Goal: Task Accomplishment & Management: Complete application form

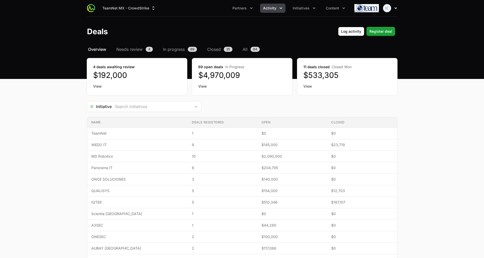
click at [394, 6] on icon "button" at bounding box center [395, 8] width 5 height 5
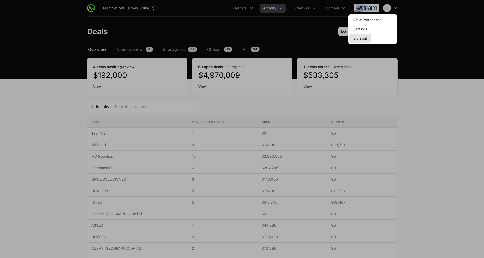
click at [362, 36] on button "Sign out" at bounding box center [360, 38] width 22 height 9
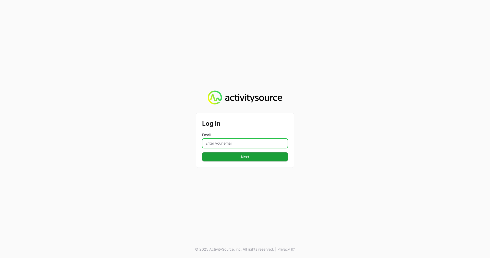
click at [235, 144] on input "Email" at bounding box center [245, 143] width 86 height 10
type input "[EMAIL_ADDRESS][DOMAIN_NAME]"
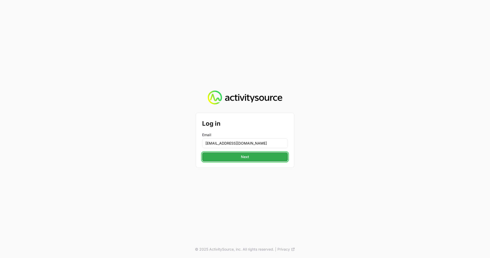
click at [243, 157] on span "Next" at bounding box center [245, 157] width 80 height 6
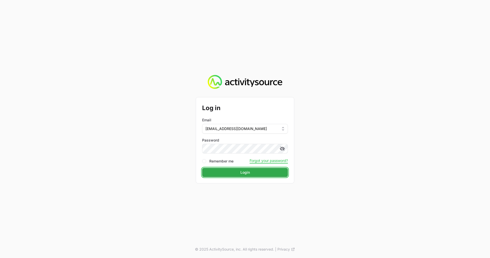
click at [232, 169] on button "Login Login" at bounding box center [245, 172] width 86 height 9
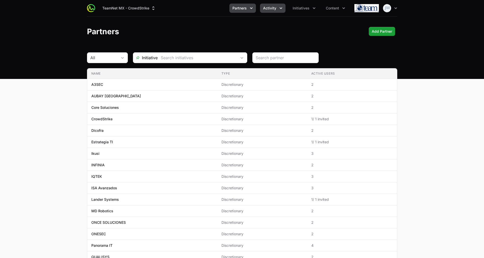
click at [275, 8] on span "Activity" at bounding box center [269, 8] width 13 height 5
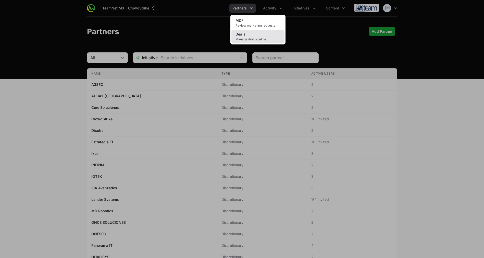
click at [250, 37] on link "Deals Manage deal pipeline" at bounding box center [257, 37] width 53 height 14
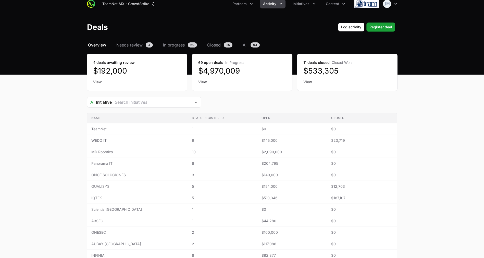
scroll to position [6, 0]
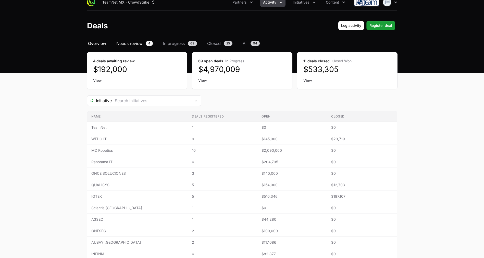
click at [127, 43] on span "Needs review" at bounding box center [129, 43] width 26 height 6
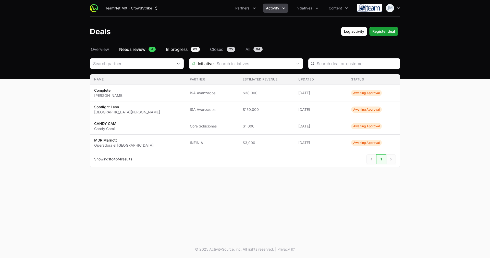
click at [178, 47] on span "In progress" at bounding box center [177, 49] width 22 height 6
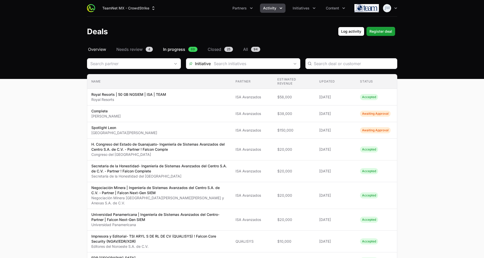
click at [96, 49] on span "Overview" at bounding box center [97, 49] width 18 height 6
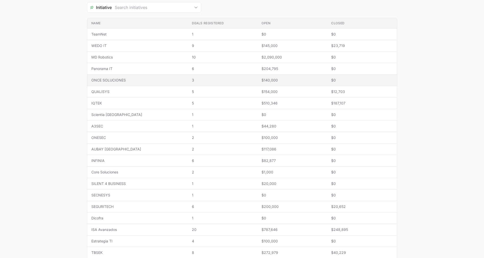
scroll to position [84, 0]
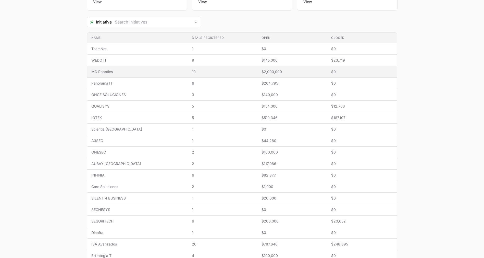
click at [117, 74] on span "MD Robotics" at bounding box center [137, 71] width 92 height 5
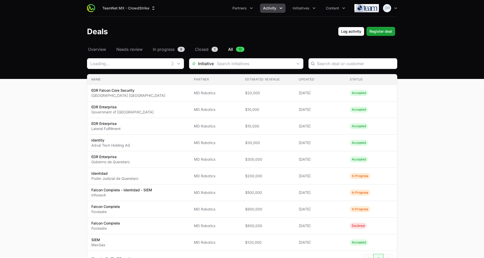
type input "MD Robotics"
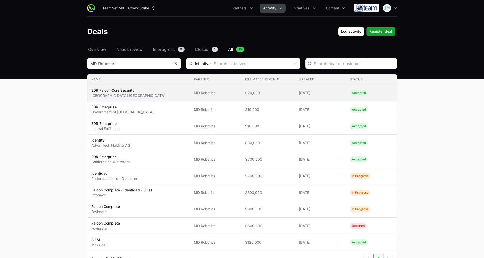
click at [312, 94] on span "[DATE]" at bounding box center [320, 92] width 43 height 5
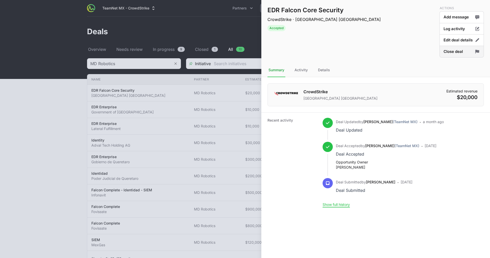
click at [459, 52] on button "Close deal" at bounding box center [461, 52] width 44 height 12
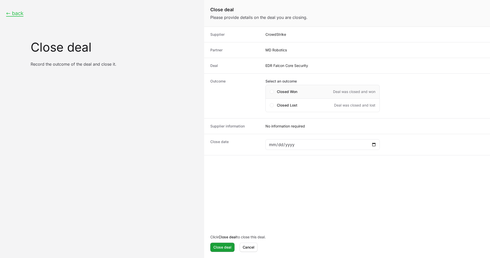
click at [274, 92] on div "Closed Won Deal was closed and won" at bounding box center [322, 92] width 114 height 14
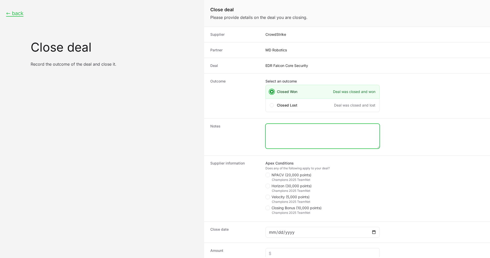
click at [299, 133] on textarea "Close deal form" at bounding box center [322, 136] width 114 height 24
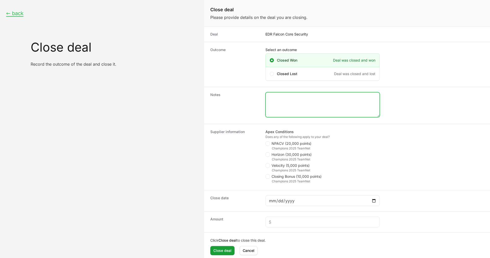
scroll to position [33, 0]
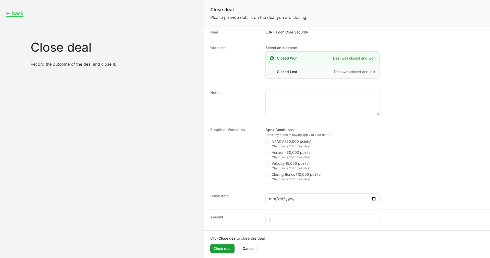
click at [273, 71] on span "Close deal form" at bounding box center [272, 72] width 4 height 4
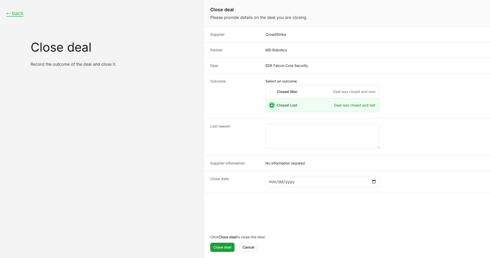
scroll to position [0, 0]
click at [272, 90] on span "Close deal form" at bounding box center [272, 92] width 4 height 4
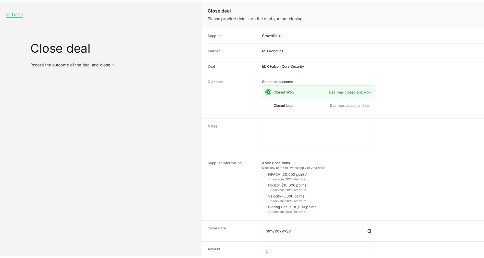
scroll to position [35, 0]
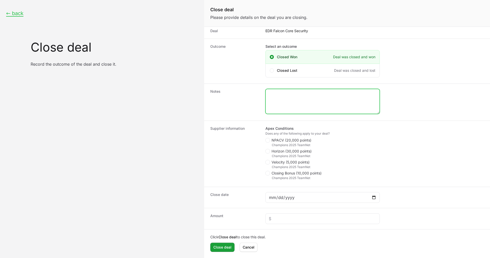
click at [282, 108] on textarea "Close deal form" at bounding box center [322, 101] width 114 height 24
click at [269, 139] on polygon "Close deal form" at bounding box center [267, 140] width 3 height 2
click at [266, 172] on input "NPACV (20,000 points)" at bounding box center [265, 172] width 1 height 1
click at [270, 138] on span "Close deal form" at bounding box center [268, 140] width 6 height 5
click at [266, 172] on input "NPACV (20,000 points)" at bounding box center [265, 172] width 1 height 1
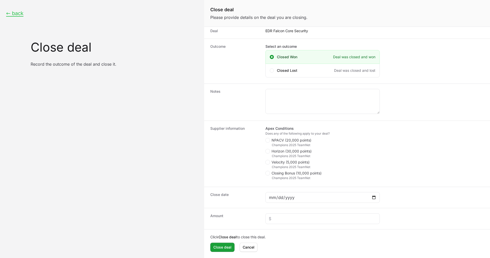
checkbox input "false"
click at [295, 198] on input "Close deal form" at bounding box center [323, 197] width 108 height 6
click at [271, 219] on input "Close deal form" at bounding box center [323, 218] width 108 height 6
click at [250, 245] on span "Cancel" at bounding box center [249, 247] width 12 height 6
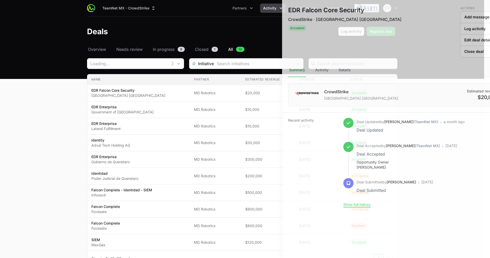
type input "MD Robotics"
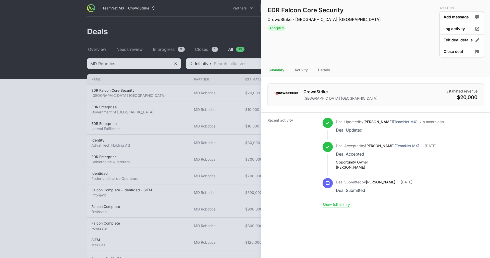
click at [224, 90] on div at bounding box center [245, 129] width 490 height 258
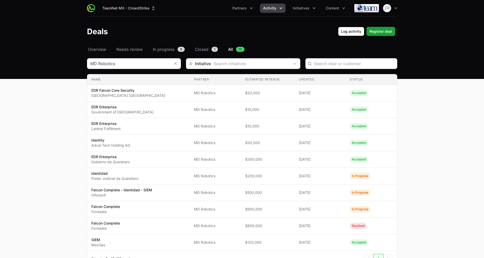
click at [231, 48] on span "All" at bounding box center [230, 49] width 5 height 6
type input "MD Robotics"
click at [98, 53] on div "Select a tab Overview Needs review In progress Closed All Overview Needs review…" at bounding box center [242, 162] width 326 height 233
click at [96, 48] on span "Overview" at bounding box center [97, 49] width 18 height 6
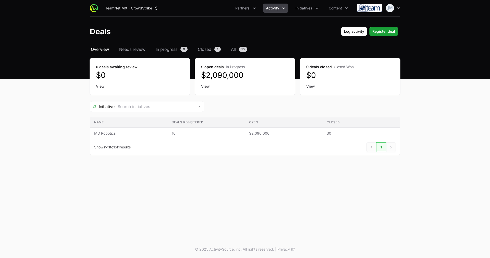
click at [278, 6] on span "Activity" at bounding box center [272, 8] width 13 height 5
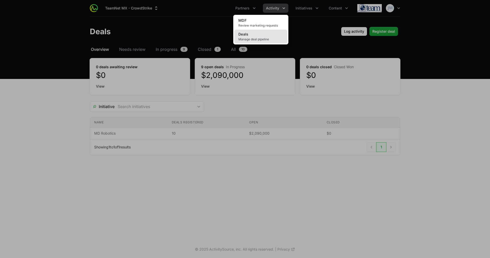
click at [256, 37] on span "Manage deal pipeline" at bounding box center [260, 39] width 45 height 4
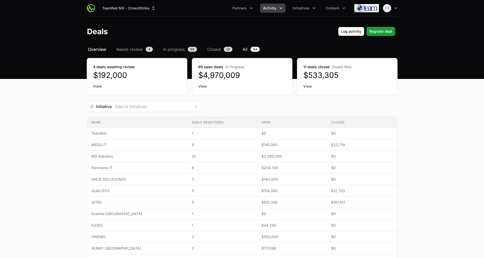
click at [248, 50] on link "All 94" at bounding box center [250, 49] width 19 height 6
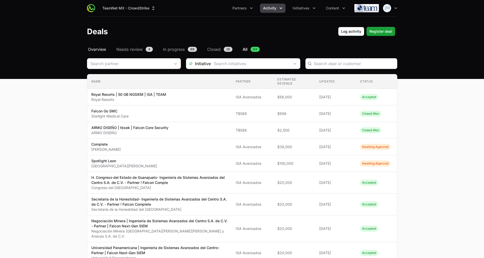
click at [97, 48] on span "Overview" at bounding box center [97, 49] width 18 height 6
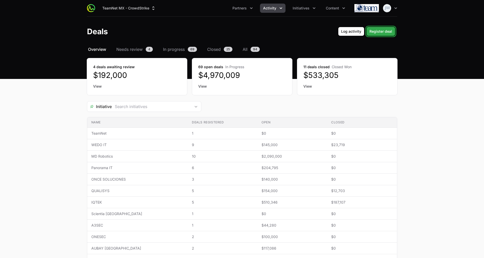
click at [382, 31] on span "Register deal" at bounding box center [380, 31] width 23 height 6
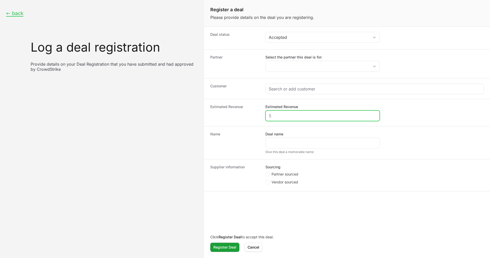
click at [296, 116] on input "Estimated Revenue" at bounding box center [323, 115] width 108 height 6
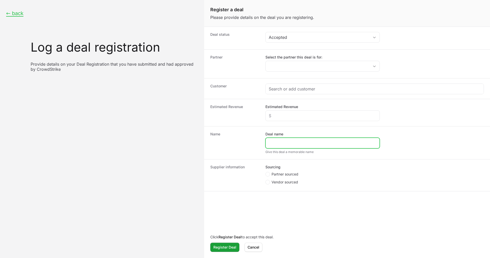
click at [291, 144] on input "Deal name" at bounding box center [323, 143] width 108 height 6
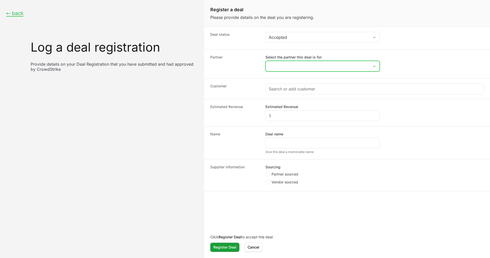
click at [295, 62] on input "Select the partner this deal is for:" at bounding box center [317, 66] width 104 height 10
click at [241, 74] on div "Partner Select the partner this deal is for:" at bounding box center [347, 63] width 286 height 29
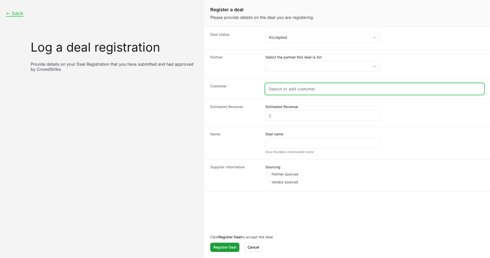
click at [313, 89] on input "Create activity form" at bounding box center [375, 89] width 212 height 6
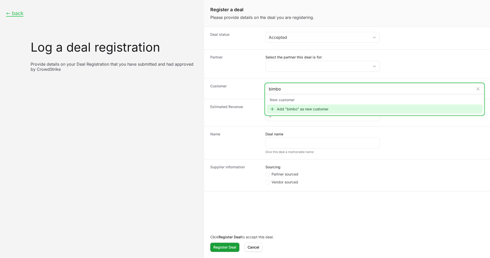
type input "bimbo"
click at [314, 108] on div "Add "bimbo" as new customer" at bounding box center [374, 108] width 216 height 9
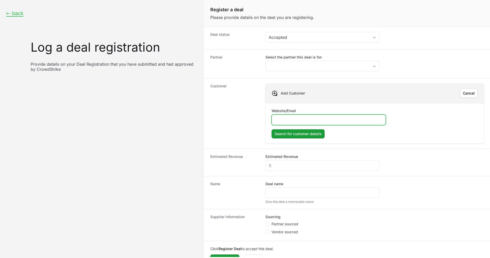
paste input "[URL][DOMAIN_NAME]"
type input "[URL][DOMAIN_NAME]"
click at [296, 132] on span "Search for customer details" at bounding box center [297, 134] width 47 height 6
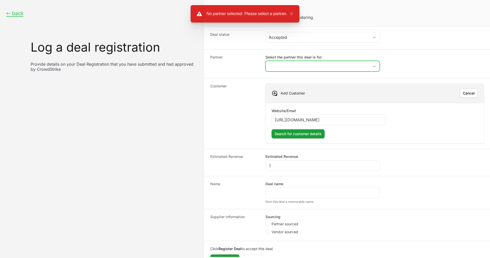
click at [348, 62] on input "Select the partner this deal is for:" at bounding box center [317, 66] width 104 height 10
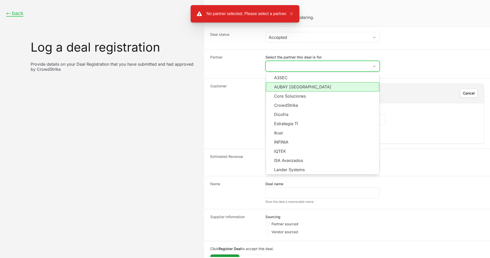
click at [305, 83] on li "AUBAY [GEOGRAPHIC_DATA]" at bounding box center [322, 86] width 113 height 9
type input "AUBAY [GEOGRAPHIC_DATA]"
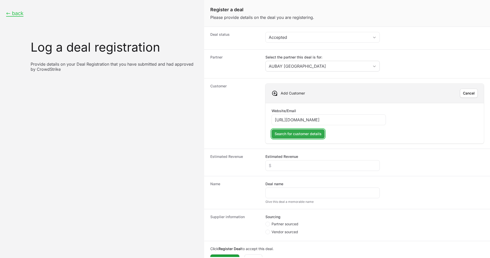
click at [306, 132] on span "Search for customer details" at bounding box center [297, 134] width 47 height 6
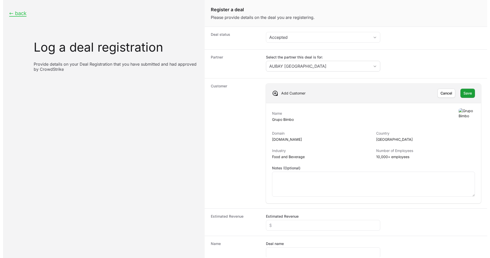
scroll to position [46, 0]
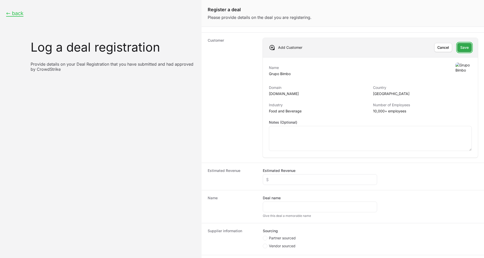
click at [460, 46] on span "Save" at bounding box center [464, 47] width 8 height 6
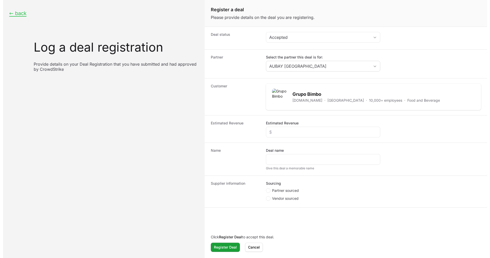
scroll to position [0, 0]
click at [268, 189] on icon "Create activity form" at bounding box center [267, 190] width 2 height 4
click at [266, 188] on input "Partner sourced" at bounding box center [265, 188] width 1 height 1
radio input "true"
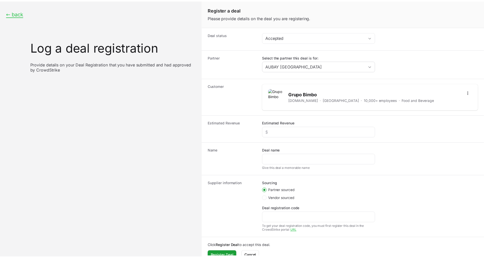
scroll to position [9, 0]
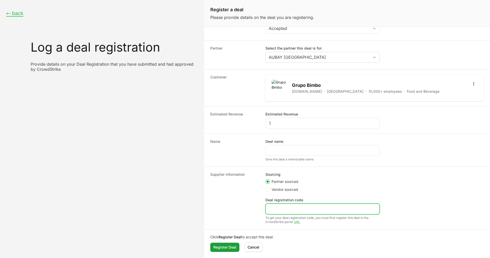
click at [285, 209] on input "Deal registration code" at bounding box center [323, 209] width 108 height 6
type input "DR-12121"
click at [254, 247] on span "Cancel" at bounding box center [253, 247] width 12 height 6
